Goal: Ask a question: Seek information or help from site administrators or community

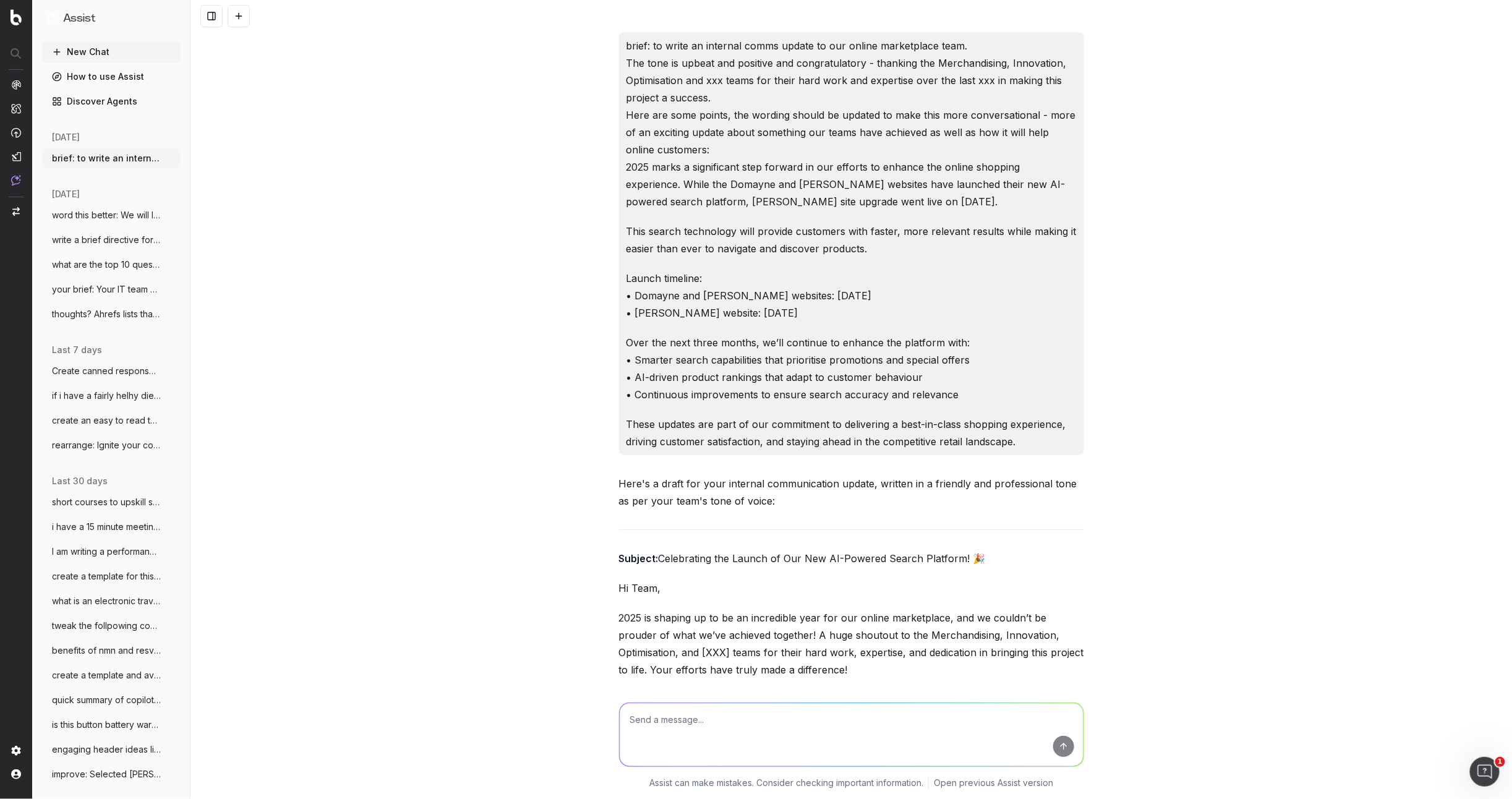
scroll to position [9453, 0]
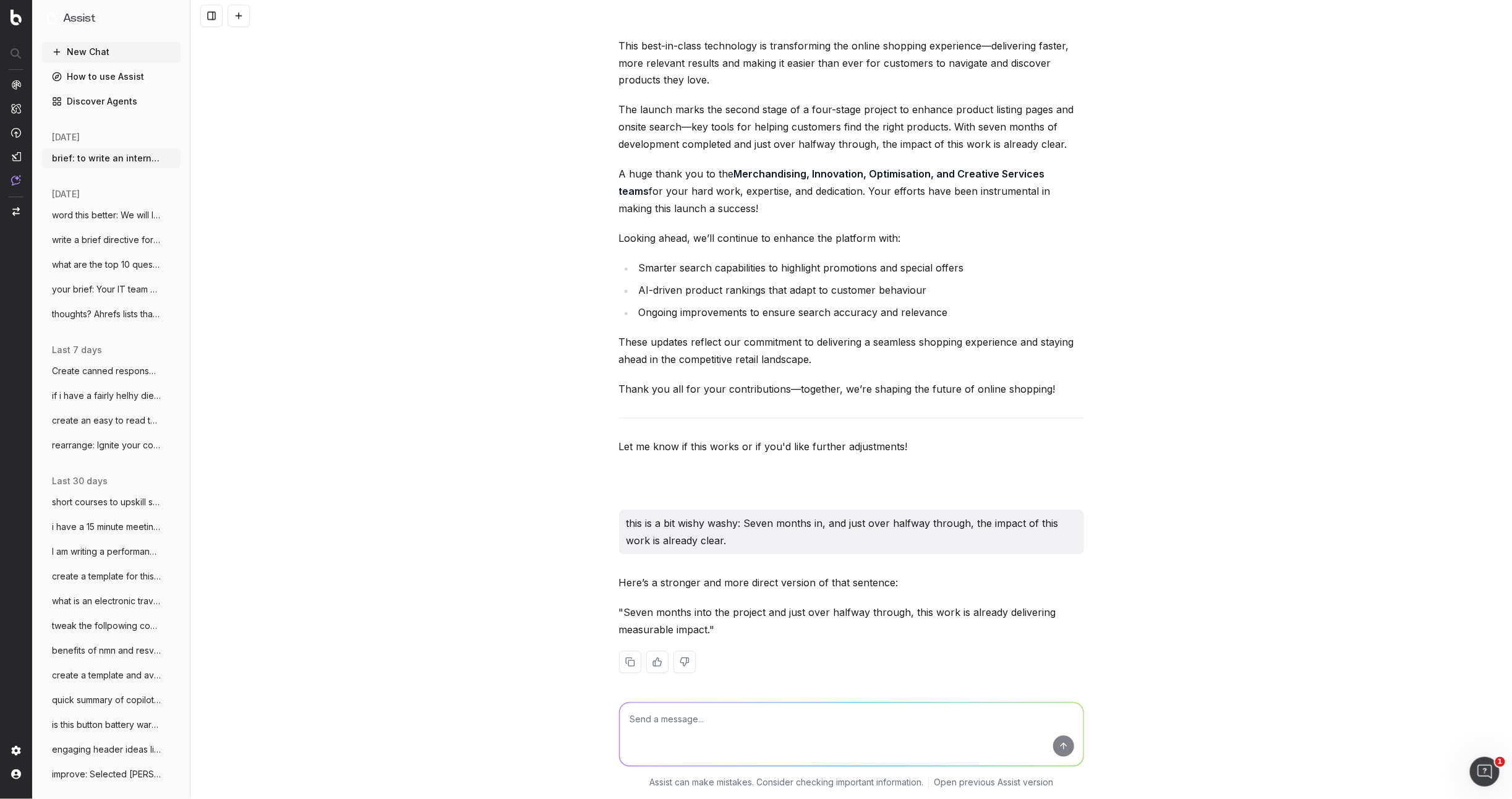
click at [117, 220] on span "word this better: We will look at having" at bounding box center [106, 215] width 109 height 13
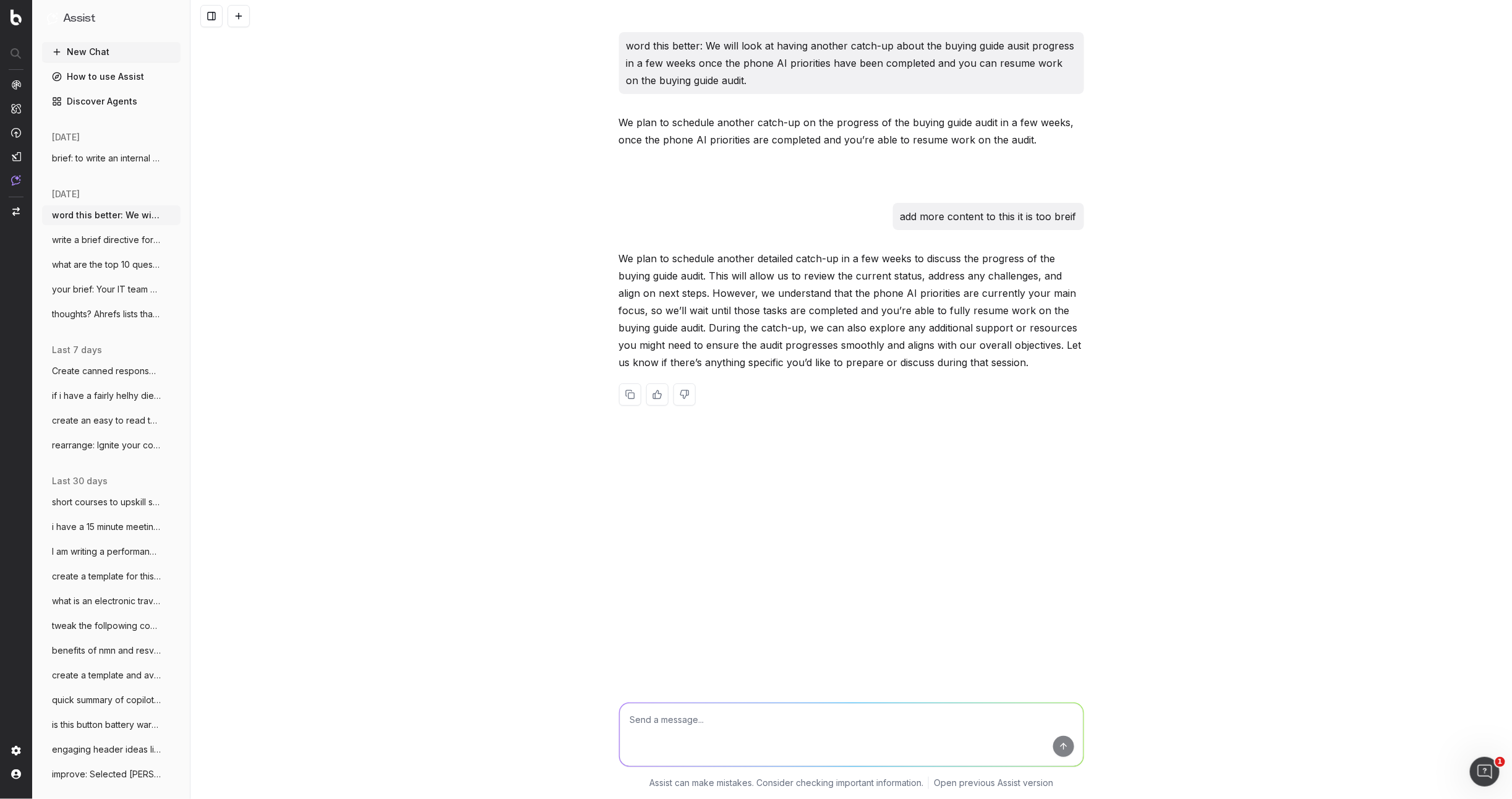
click at [118, 241] on span "write a brief directive for a staff memb" at bounding box center [106, 239] width 109 height 13
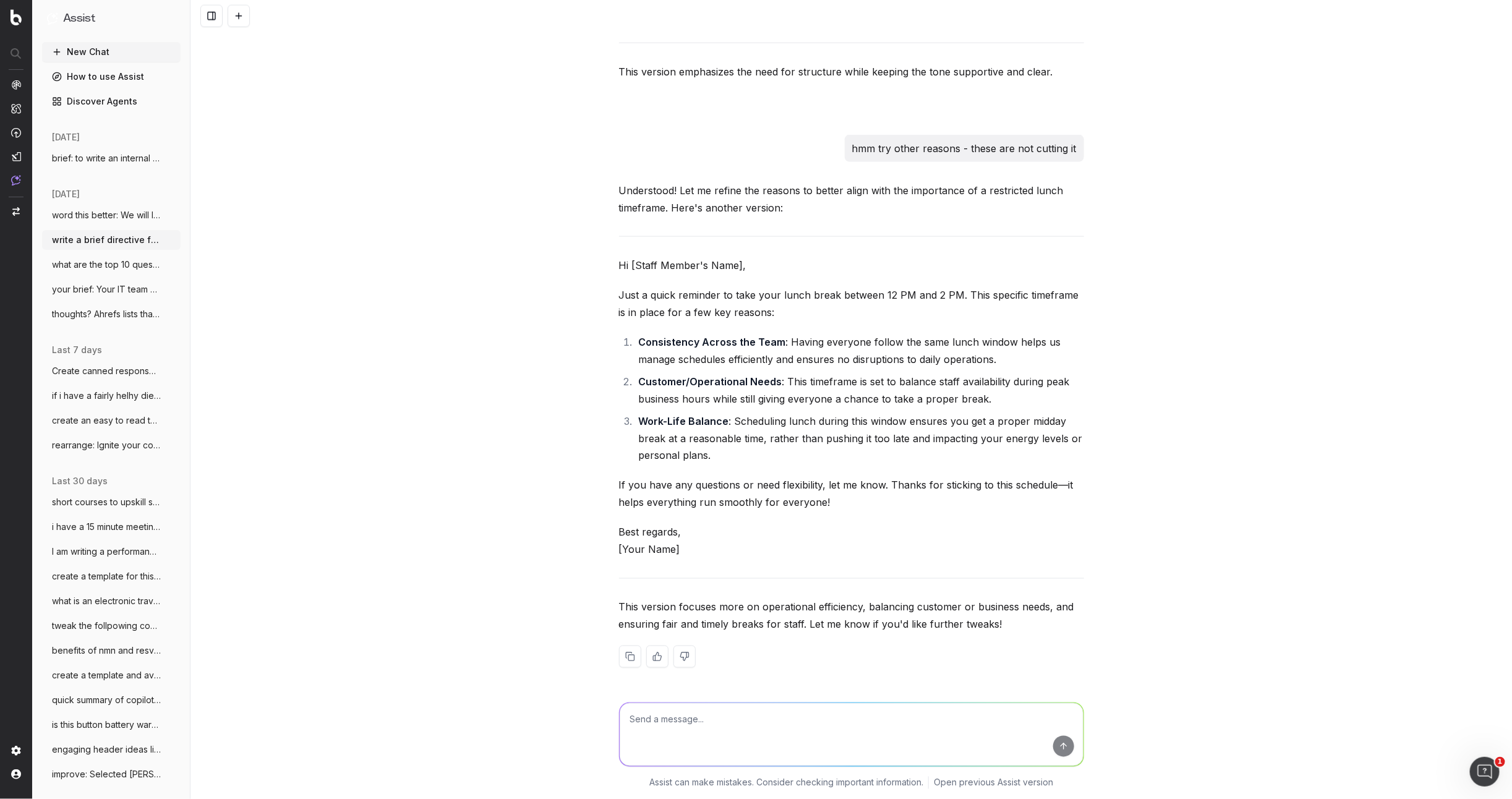
click at [111, 266] on span "what are the top 10 questions that shoul" at bounding box center [106, 265] width 109 height 13
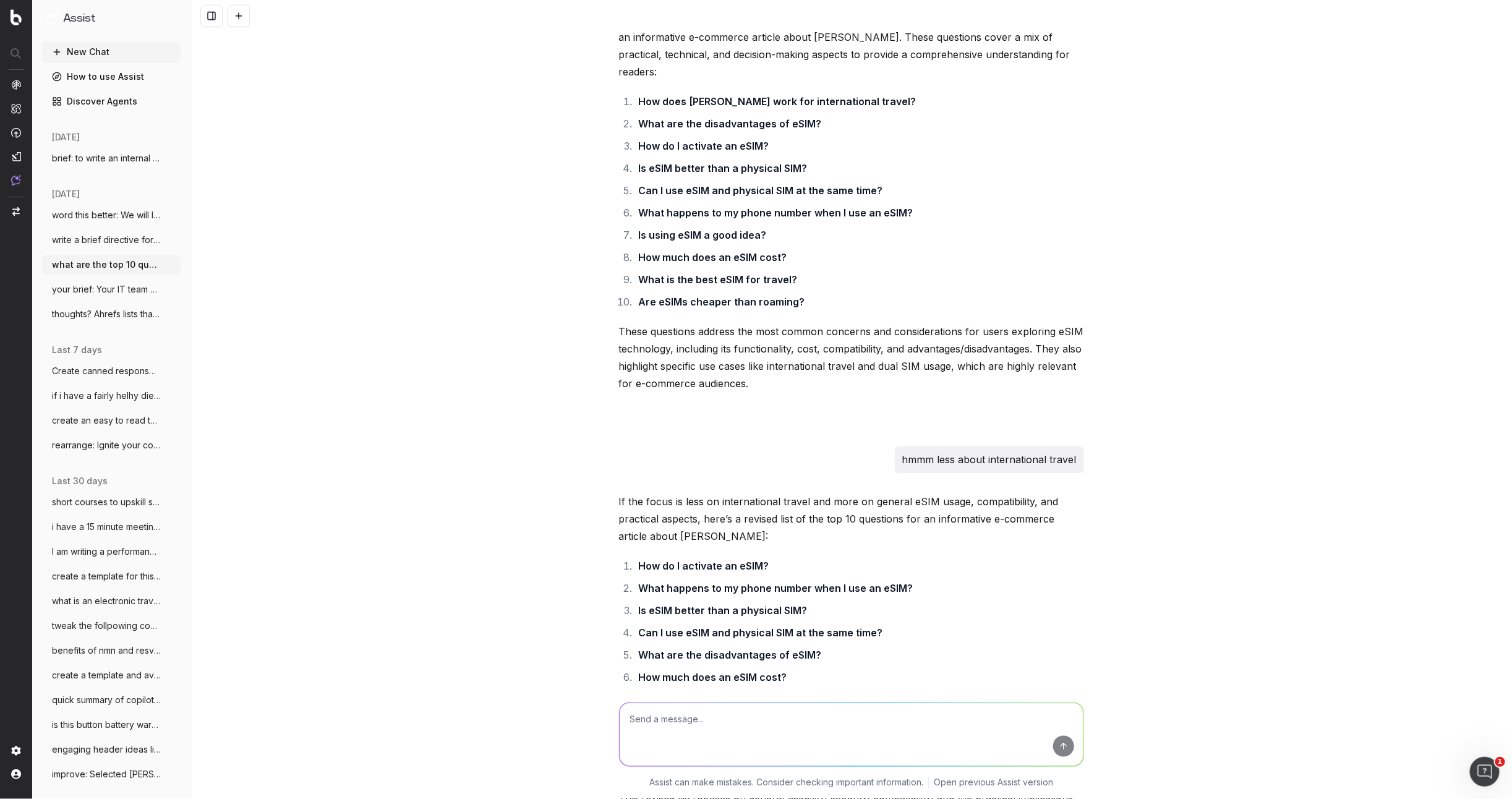
click at [106, 288] on span "your brief: Your IT team have limited ce" at bounding box center [106, 290] width 109 height 13
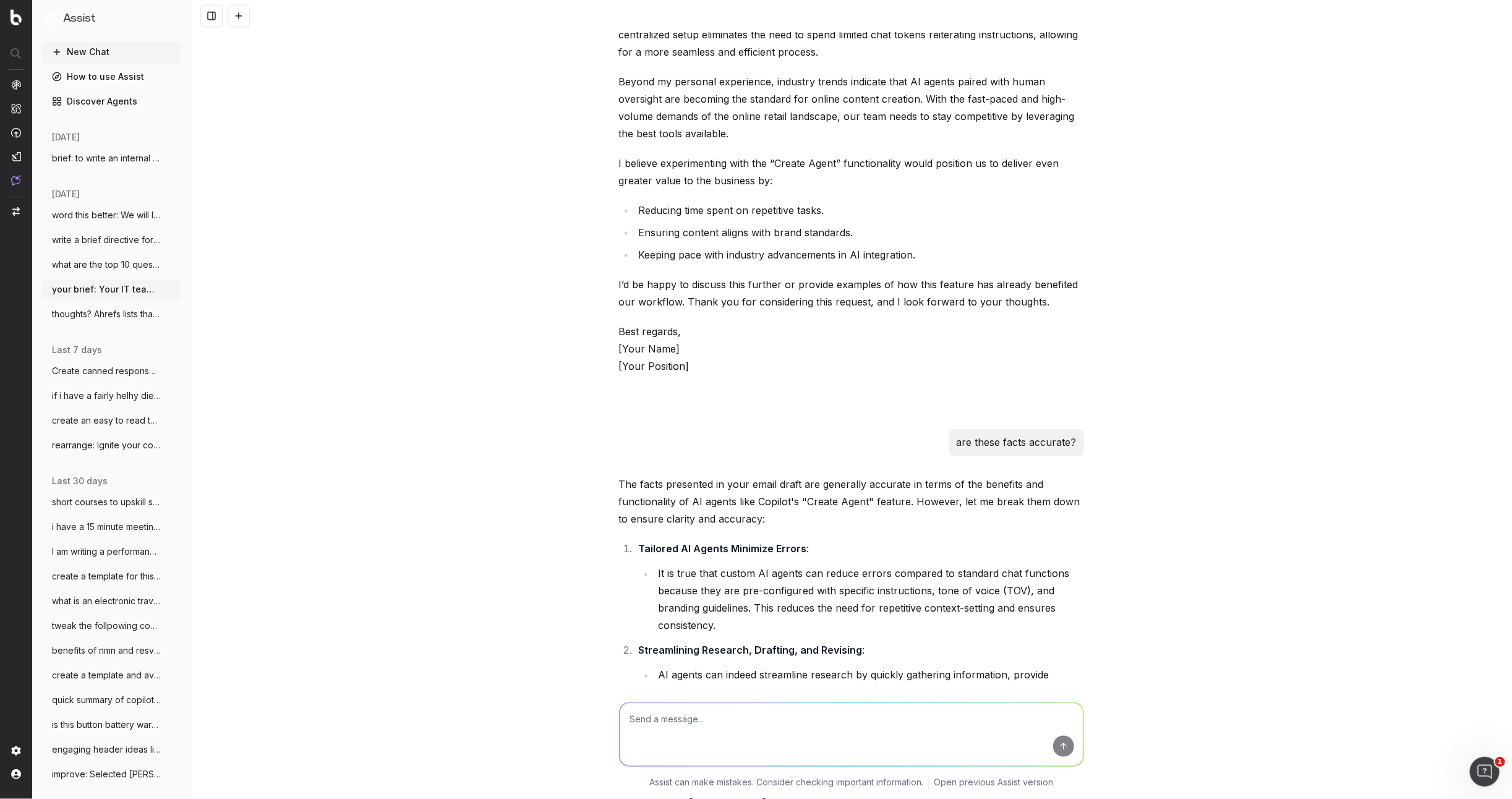
click at [107, 267] on span "what are the top 10 questions that shoul" at bounding box center [106, 265] width 109 height 13
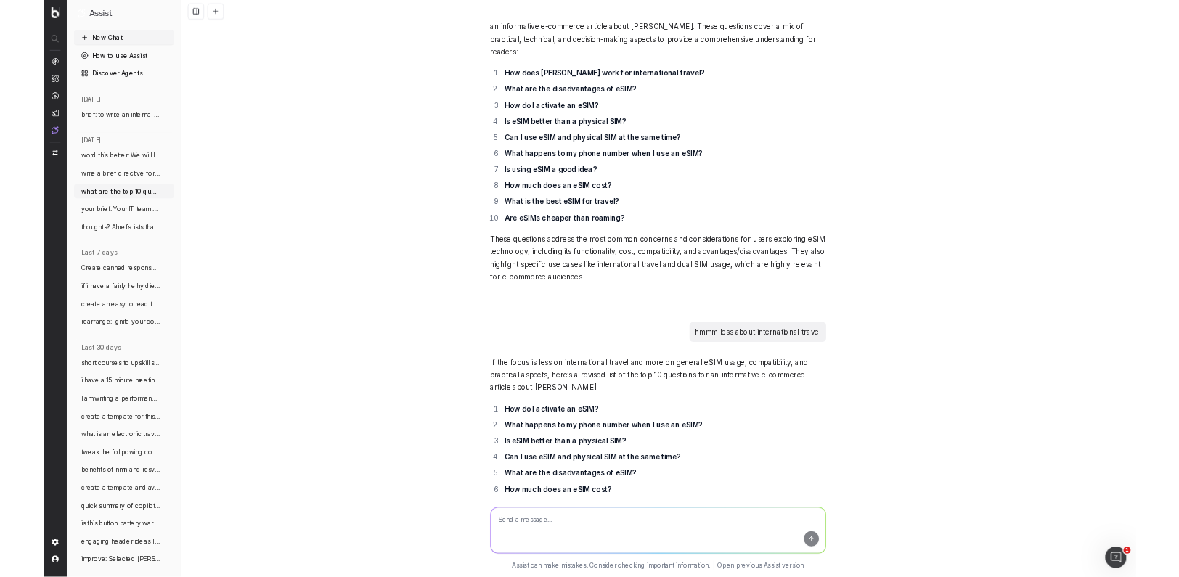
scroll to position [1076, 0]
